Goal: Task Accomplishment & Management: Manage account settings

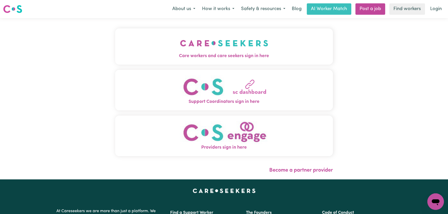
click at [191, 48] on button "Care workers and care seekers sign in here" at bounding box center [224, 46] width 218 height 36
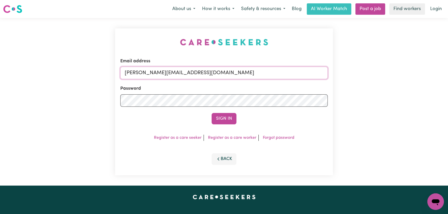
click at [224, 76] on input "[PERSON_NAME][EMAIL_ADDRESS][DOMAIN_NAME]" at bounding box center [223, 73] width 207 height 12
drag, startPoint x: 211, startPoint y: 73, endPoint x: 151, endPoint y: 73, distance: 60.2
click at [151, 73] on input "superuser~ [EMAIL_ADDRESS][DOMAIN_NAME]" at bounding box center [223, 73] width 207 height 12
type input "[EMAIL_ADDRESS][DOMAIN_NAME]"
click at [211, 113] on button "Sign In" at bounding box center [223, 118] width 25 height 11
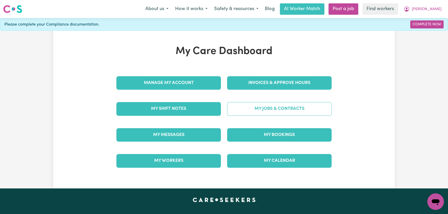
click at [272, 109] on link "My Jobs & Contracts" at bounding box center [279, 108] width 104 height 13
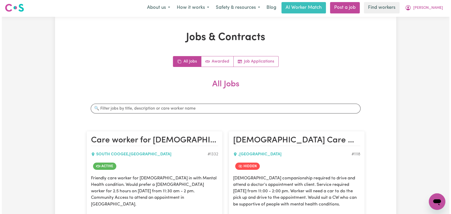
scroll to position [94, 0]
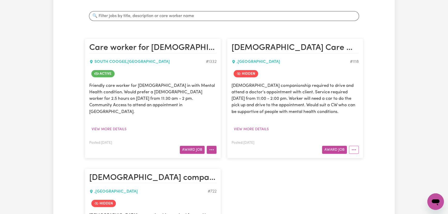
click at [209, 147] on icon "More options" at bounding box center [211, 149] width 5 height 5
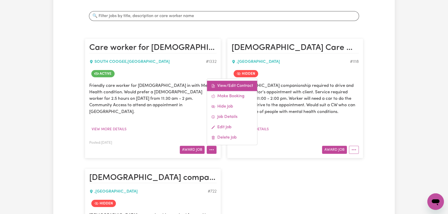
click at [234, 81] on link "View/Edit Contract" at bounding box center [232, 86] width 50 height 10
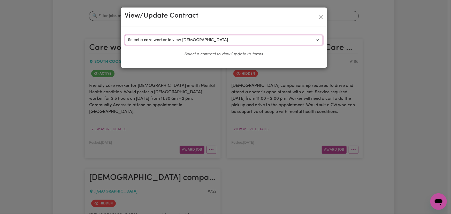
click at [229, 39] on select "Select a care worker to view [DEMOGRAPHIC_DATA] #757 - [PERSON_NAME] (contract …" at bounding box center [224, 40] width 198 height 10
select select "799"
click at [125, 35] on select "Select a care worker to view [DEMOGRAPHIC_DATA] #757 - [PERSON_NAME] (contract …" at bounding box center [224, 40] width 198 height 10
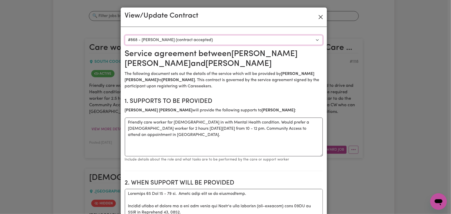
scroll to position [0, 0]
click at [320, 13] on button "Close" at bounding box center [321, 17] width 8 height 8
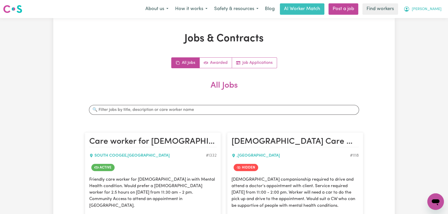
click at [409, 7] on icon "My Account" at bounding box center [406, 9] width 6 height 6
click at [424, 29] on link "Logout" at bounding box center [423, 30] width 41 height 10
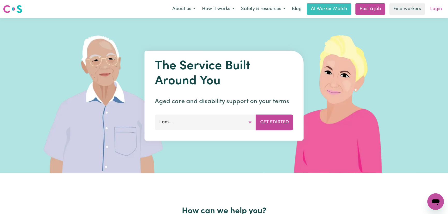
click at [437, 10] on link "Login" at bounding box center [436, 8] width 18 height 11
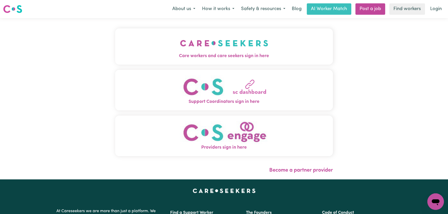
click at [205, 47] on img "Care workers and care seekers sign in here" at bounding box center [224, 43] width 88 height 19
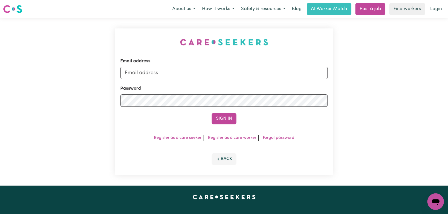
type input "[PERSON_NAME][EMAIL_ADDRESS][DOMAIN_NAME]"
click at [223, 117] on button "Sign In" at bounding box center [223, 118] width 25 height 11
